Goal: Check status: Check status

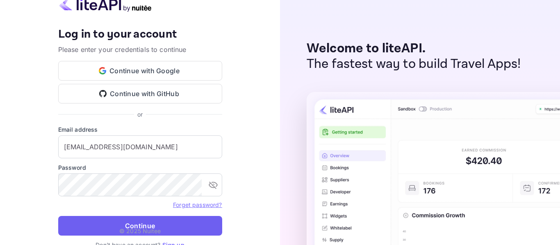
click at [152, 221] on button "Continue" at bounding box center [140, 226] width 164 height 20
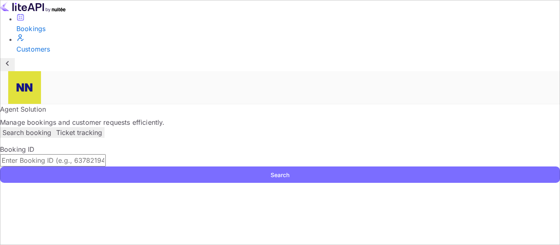
click at [106, 154] on input "text" at bounding box center [53, 160] width 106 height 12
paste input "ge2S9hlgw"
type input "ge2S9hlgw"
click at [145, 167] on button "Search" at bounding box center [280, 175] width 560 height 16
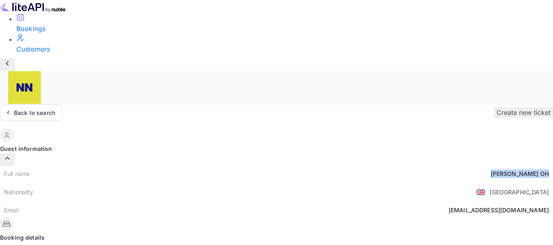
copy div "HAN MIN OH"
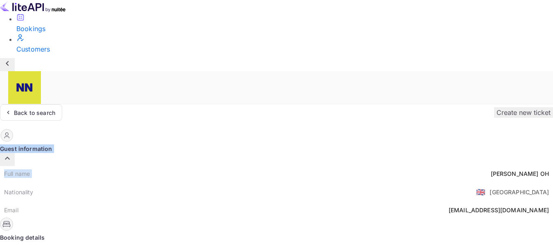
drag, startPoint x: 293, startPoint y: 96, endPoint x: 340, endPoint y: 42, distance: 71.7
click at [340, 104] on div "Back to search Create new ticket" at bounding box center [276, 112] width 553 height 16
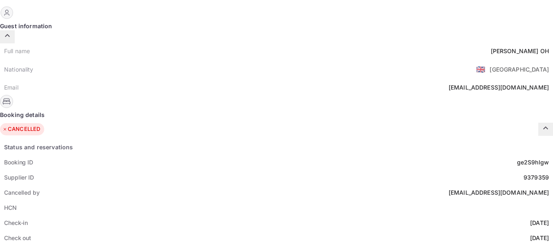
scroll to position [41, 0]
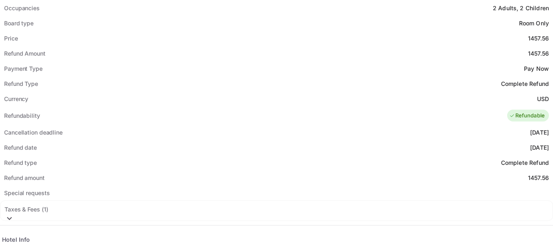
scroll to position [369, 0]
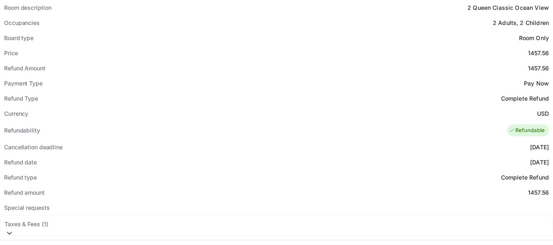
click at [266, 220] on div "Taxes & Fees ( 1 )" at bounding box center [277, 224] width 544 height 9
click at [266, 216] on div "Taxes & Fees ( 1 )" at bounding box center [276, 226] width 553 height 20
click at [266, 220] on div "Taxes & Fees ( 1 )" at bounding box center [277, 224] width 544 height 9
click at [266, 216] on div "Taxes & Fees ( 1 )" at bounding box center [276, 226] width 553 height 20
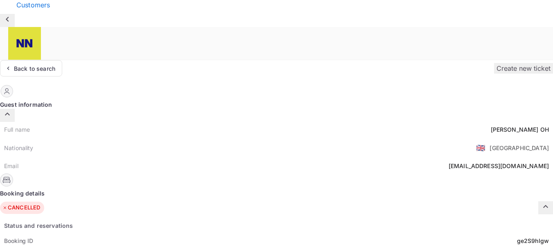
scroll to position [0, 0]
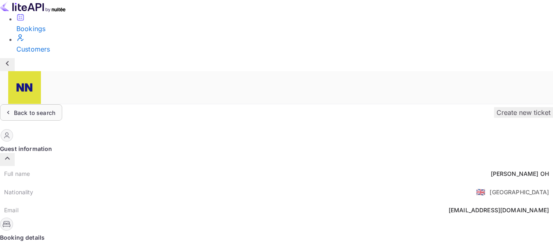
click at [55, 109] on div "Back to search" at bounding box center [34, 113] width 41 height 9
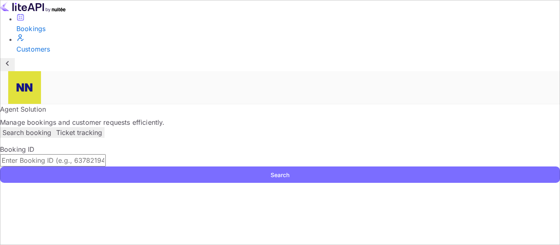
click at [106, 154] on input "text" at bounding box center [53, 160] width 106 height 12
paste input "pHstbA8qe"
type input "pHstbA8qe"
click at [0, 167] on button "Search" at bounding box center [280, 175] width 560 height 16
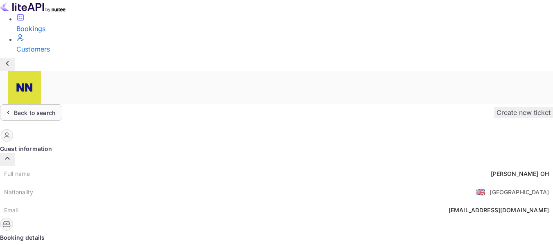
click at [55, 109] on div "Back to search" at bounding box center [30, 113] width 52 height 9
